Goal: Task Accomplishment & Management: Complete application form

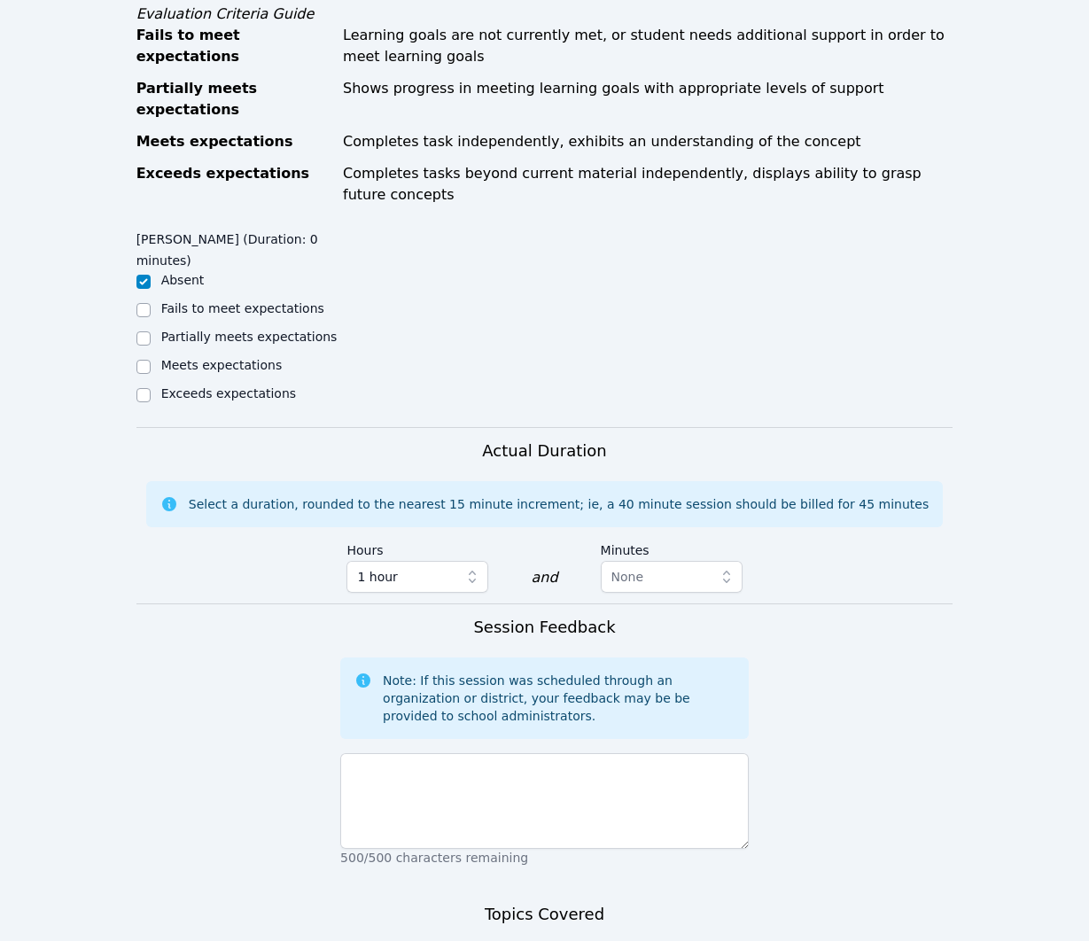
scroll to position [726, 0]
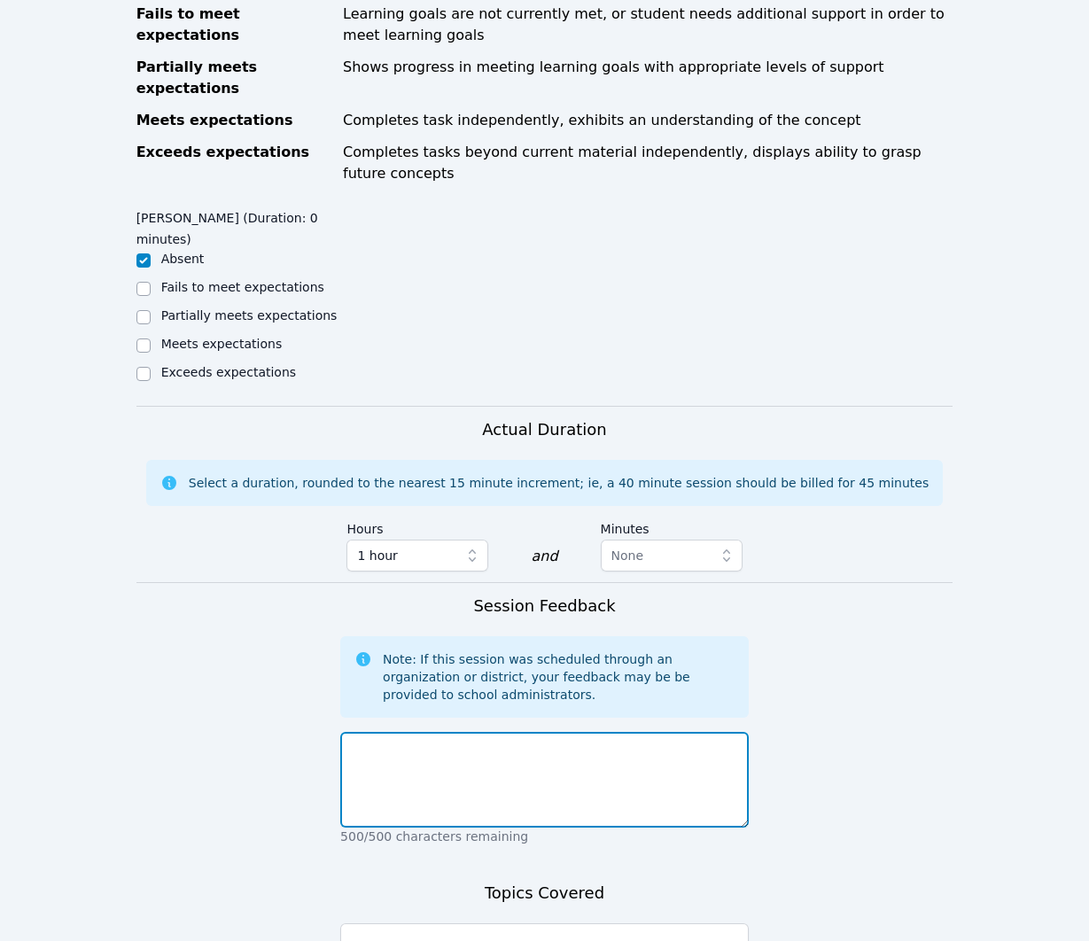
click at [723, 765] on textarea at bounding box center [544, 780] width 409 height 96
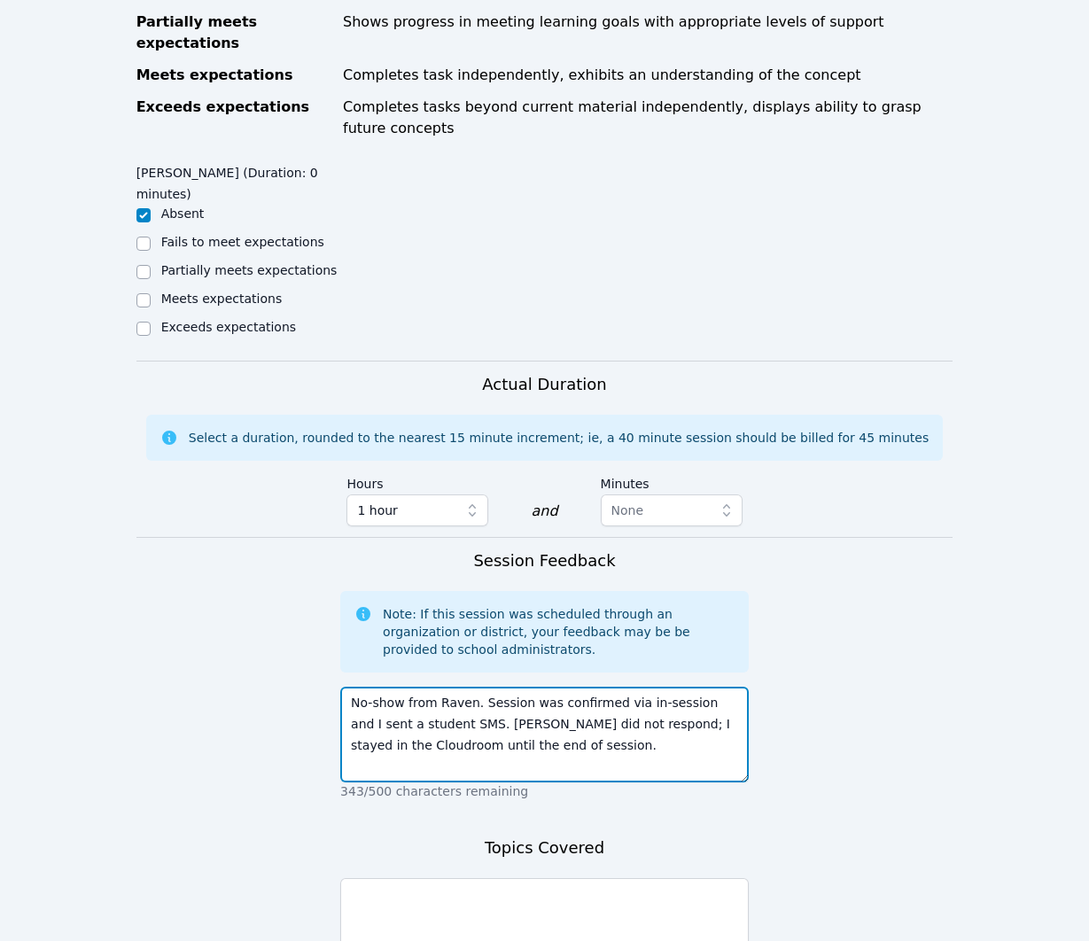
type textarea "No-show from Raven. Session was confirmed via in-session and I sent a student S…"
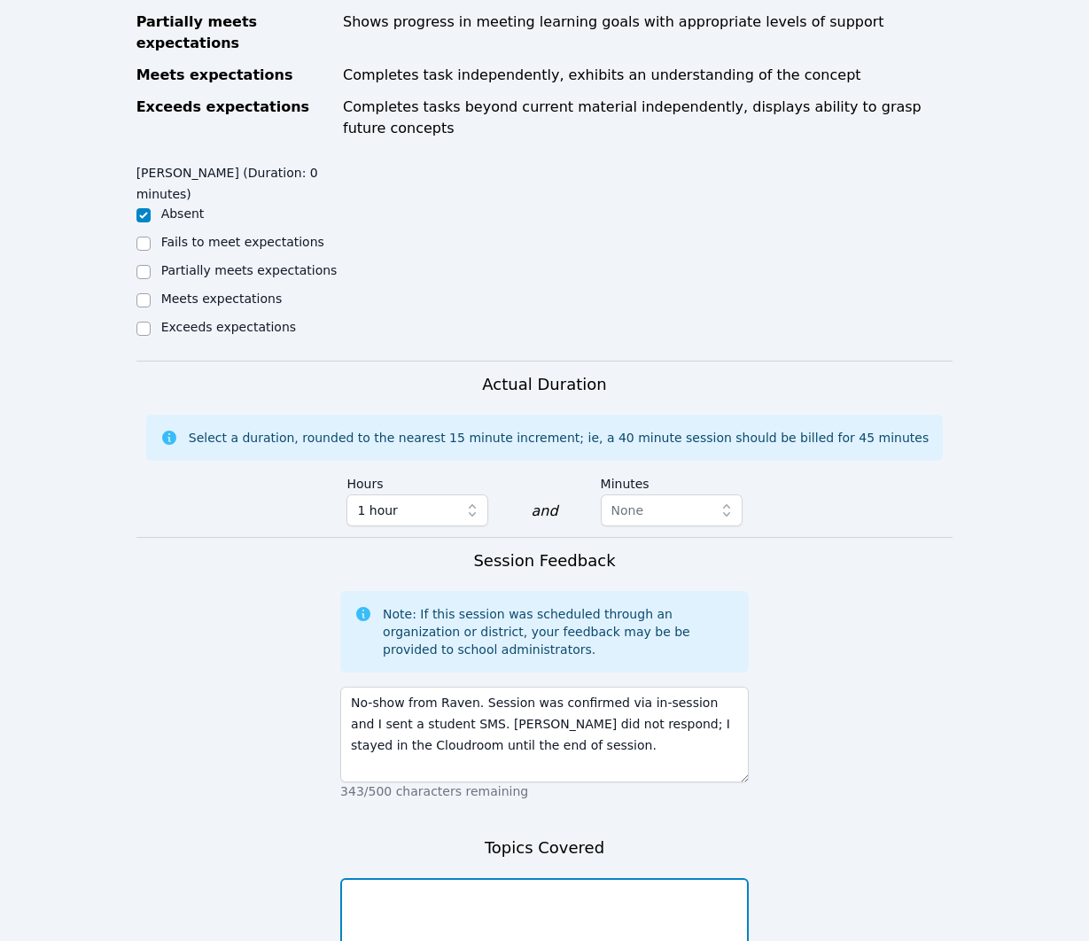
click at [646, 899] on textarea at bounding box center [544, 926] width 409 height 96
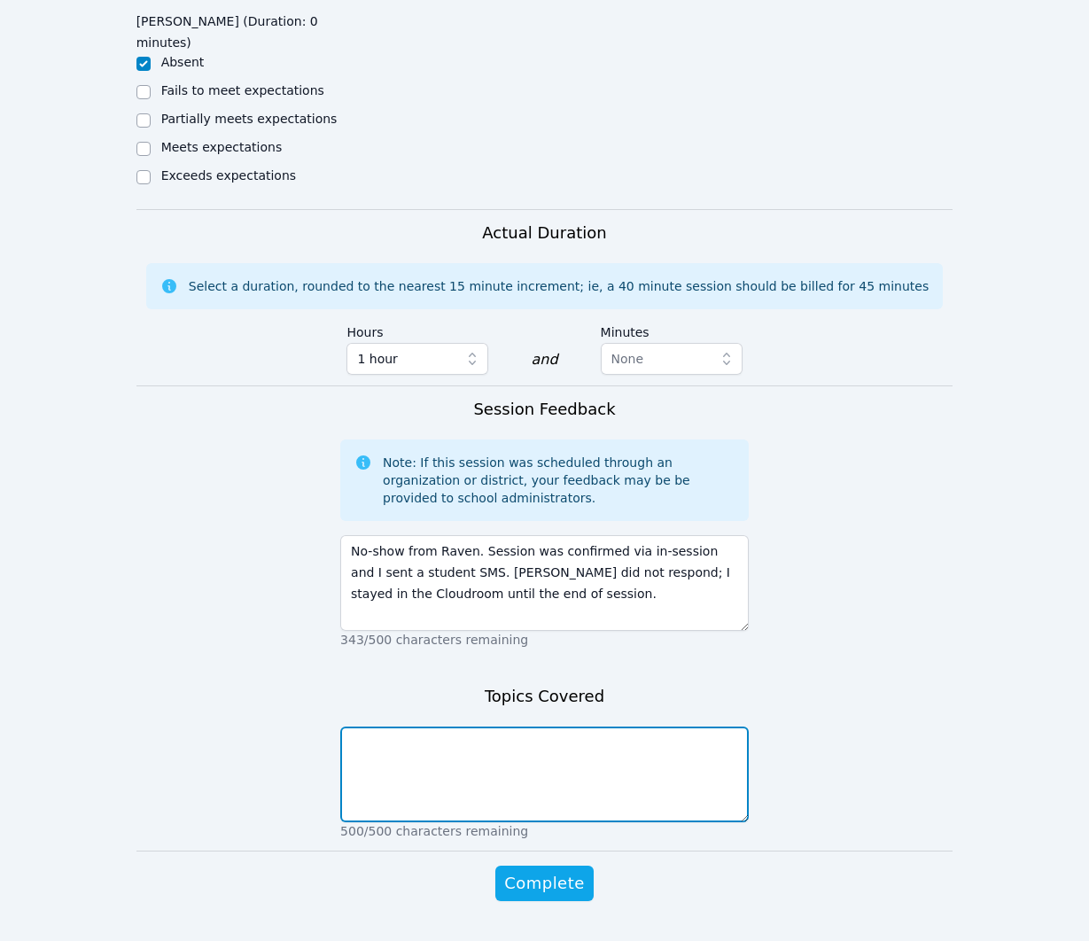
scroll to position [947, 0]
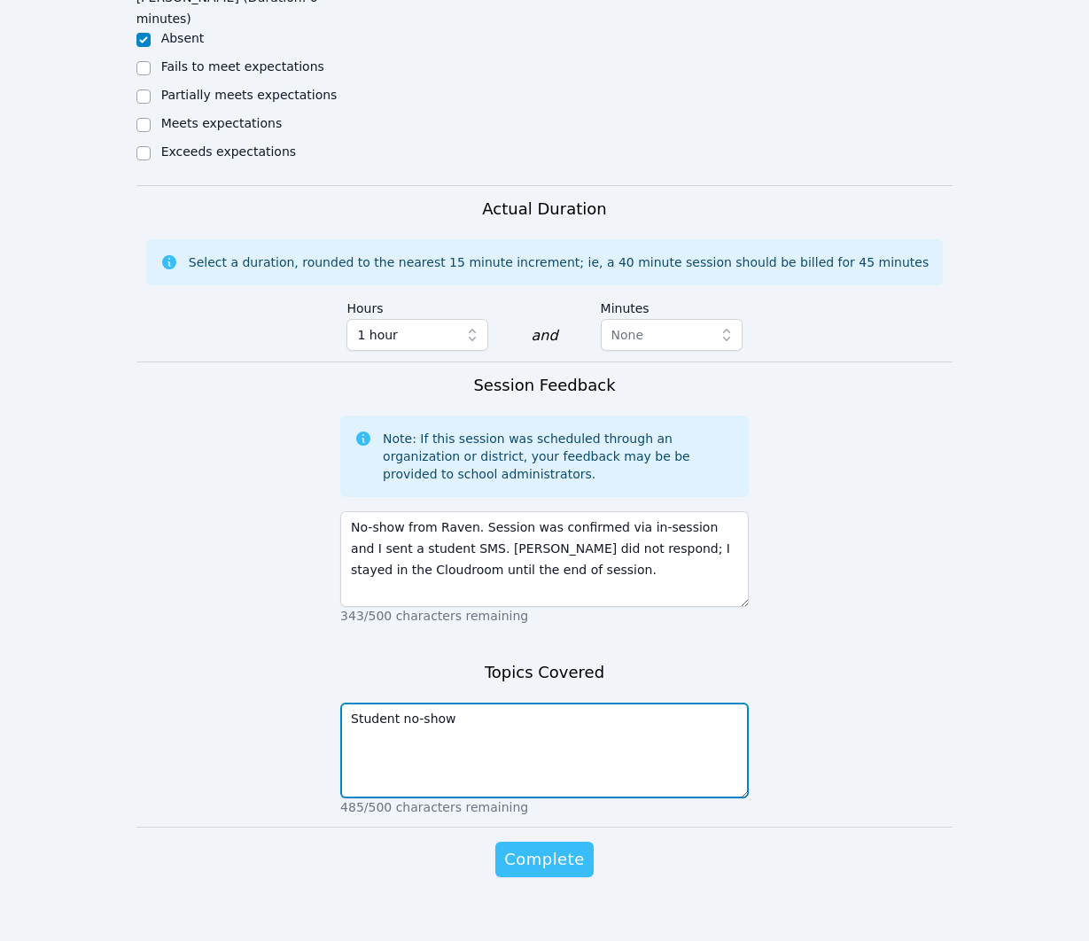
type textarea "Student no-show"
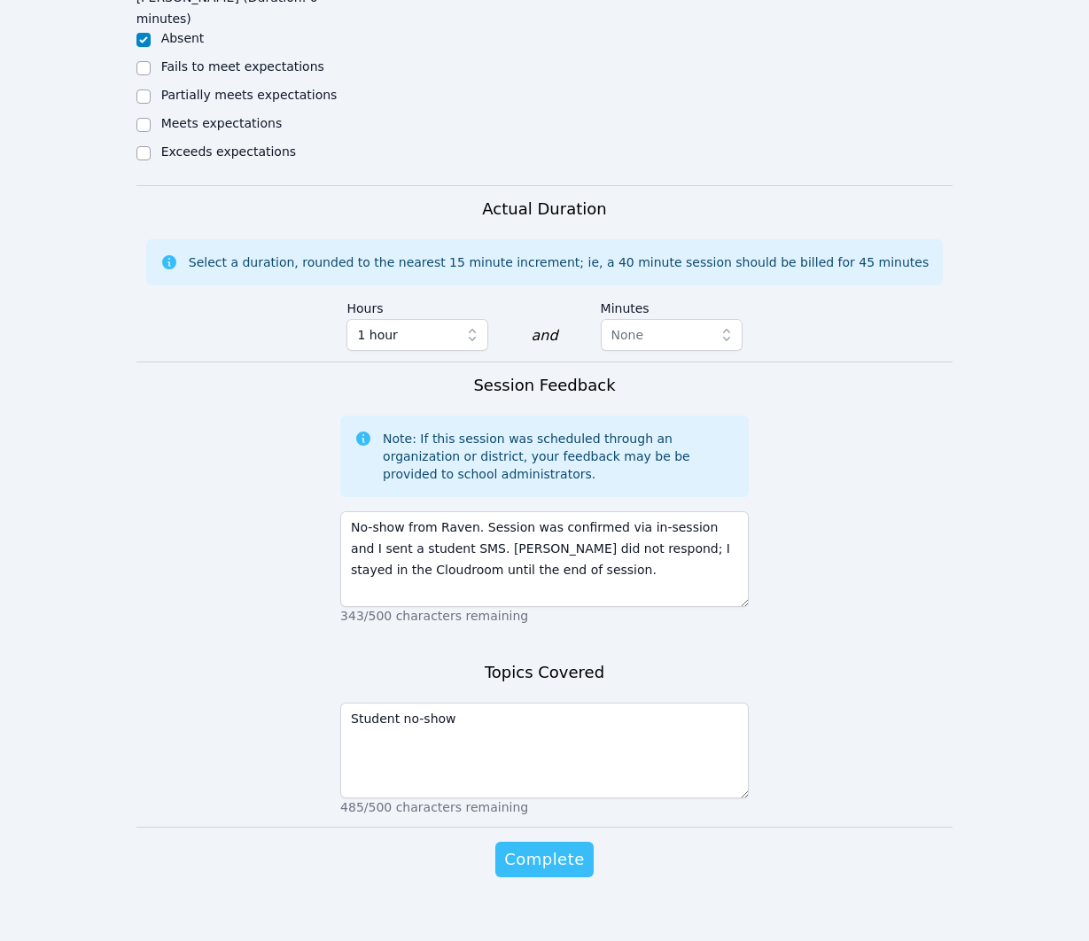
click at [538, 847] on span "Complete" at bounding box center [544, 859] width 80 height 25
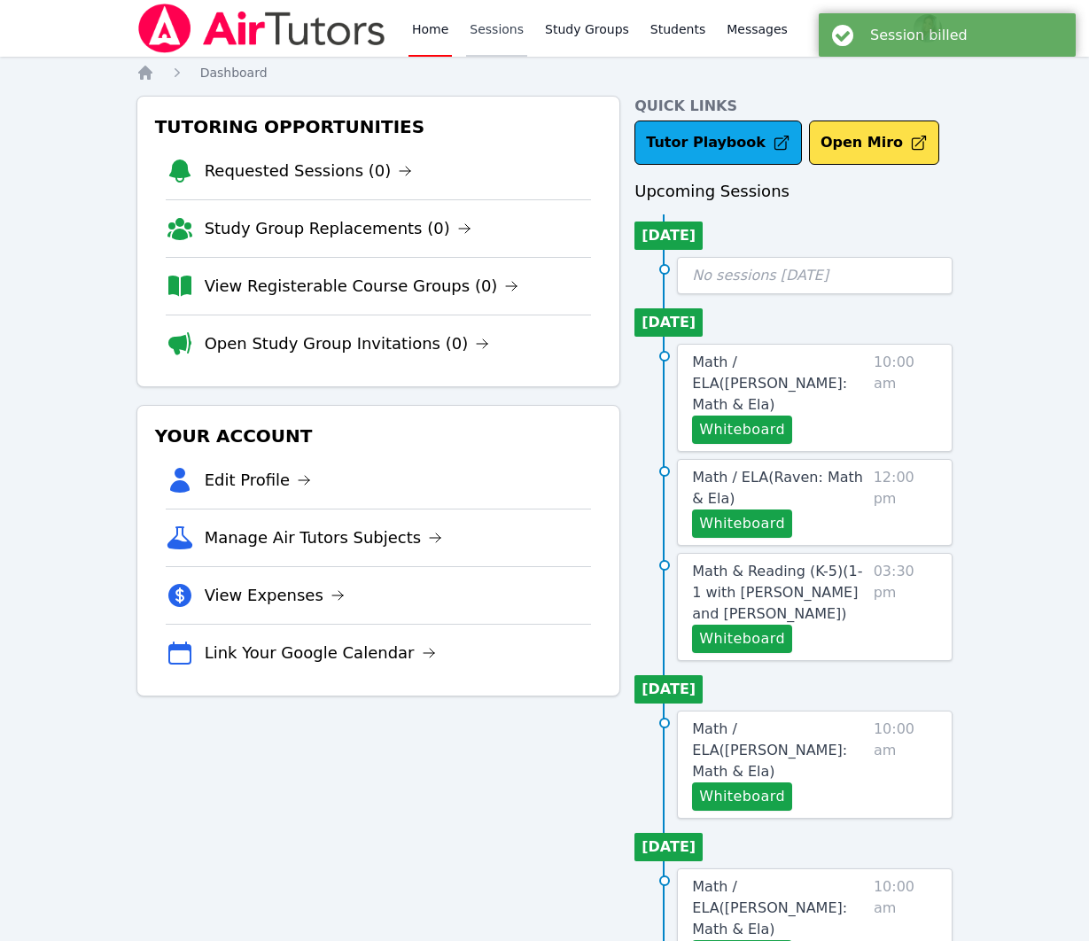
click at [501, 27] on link "Sessions" at bounding box center [496, 28] width 61 height 57
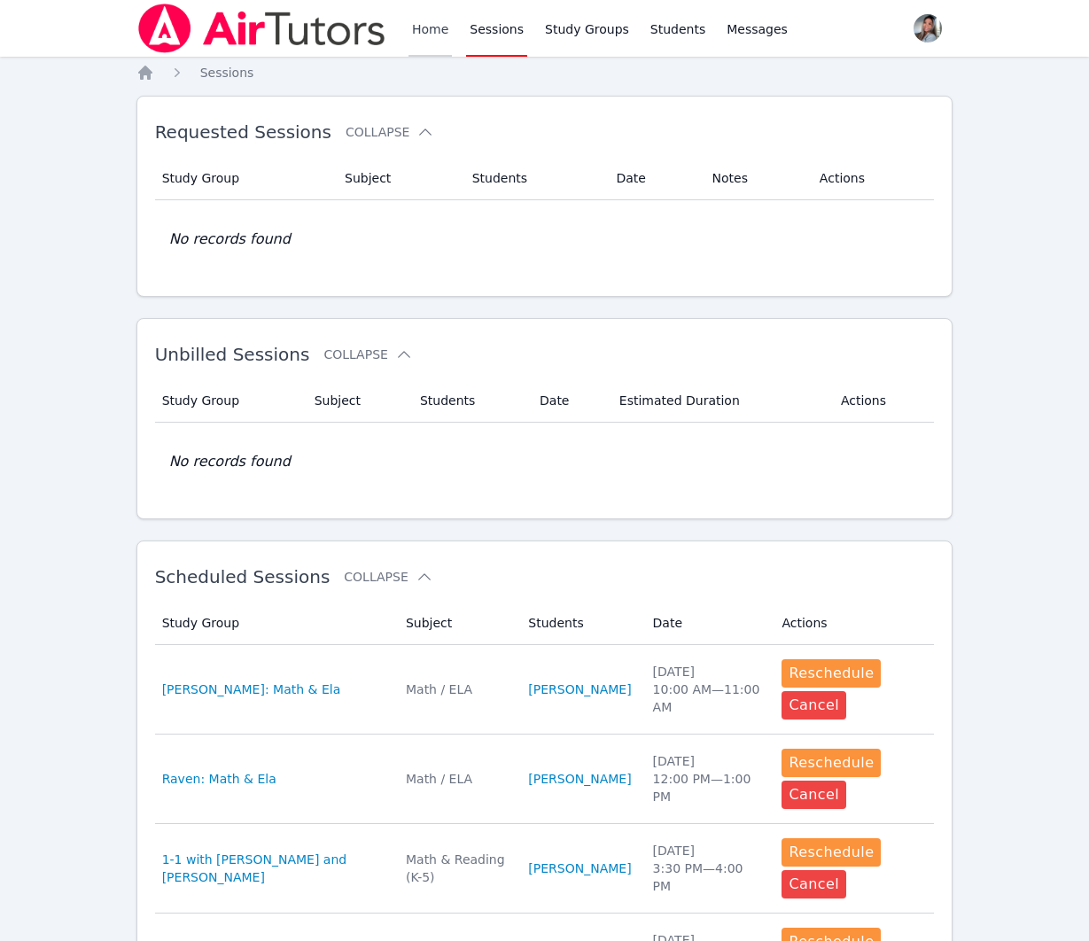
click at [433, 22] on link "Home" at bounding box center [430, 28] width 43 height 57
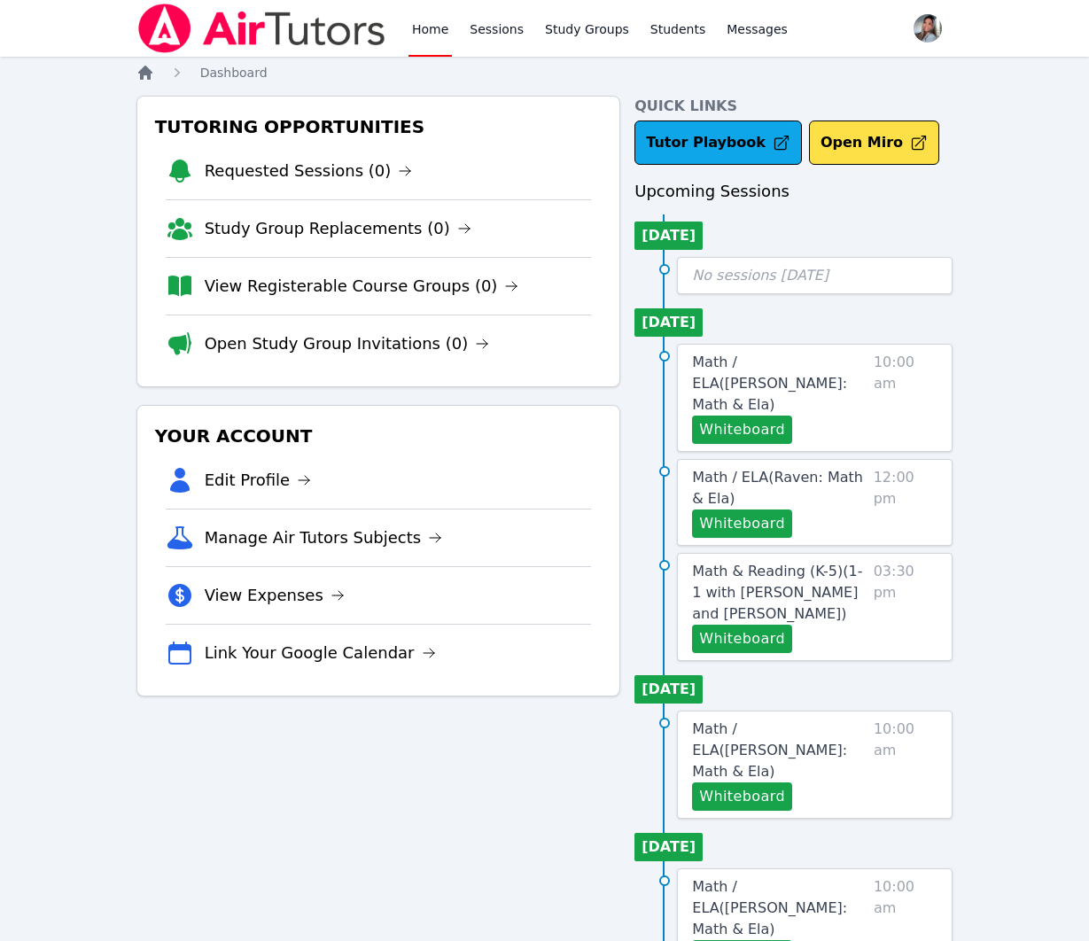
click at [146, 66] on icon "Breadcrumb" at bounding box center [145, 73] width 14 height 14
